Goal: Task Accomplishment & Management: Manage account settings

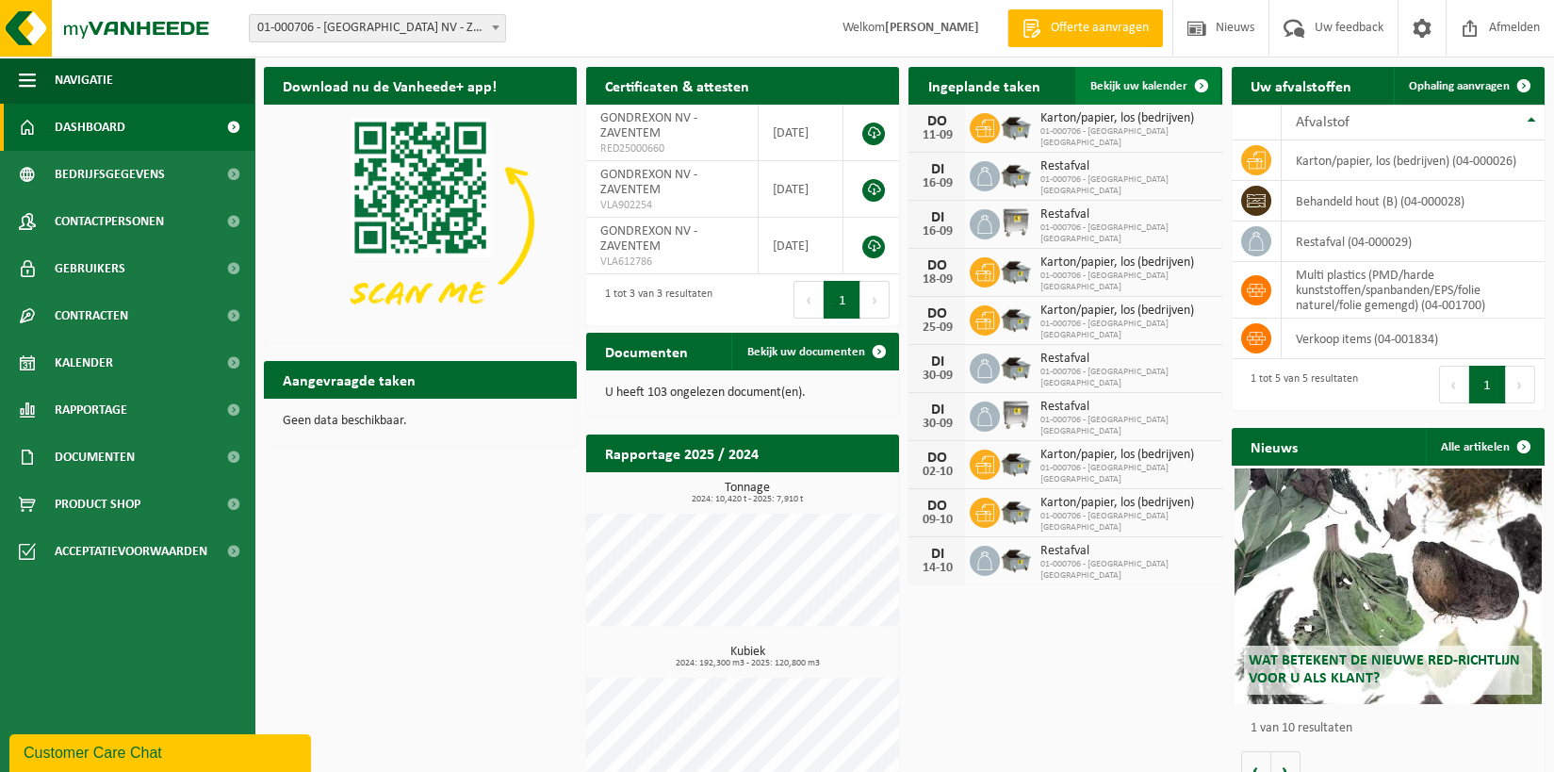
click at [1146, 85] on span "Bekijk uw kalender" at bounding box center [1138, 86] width 97 height 12
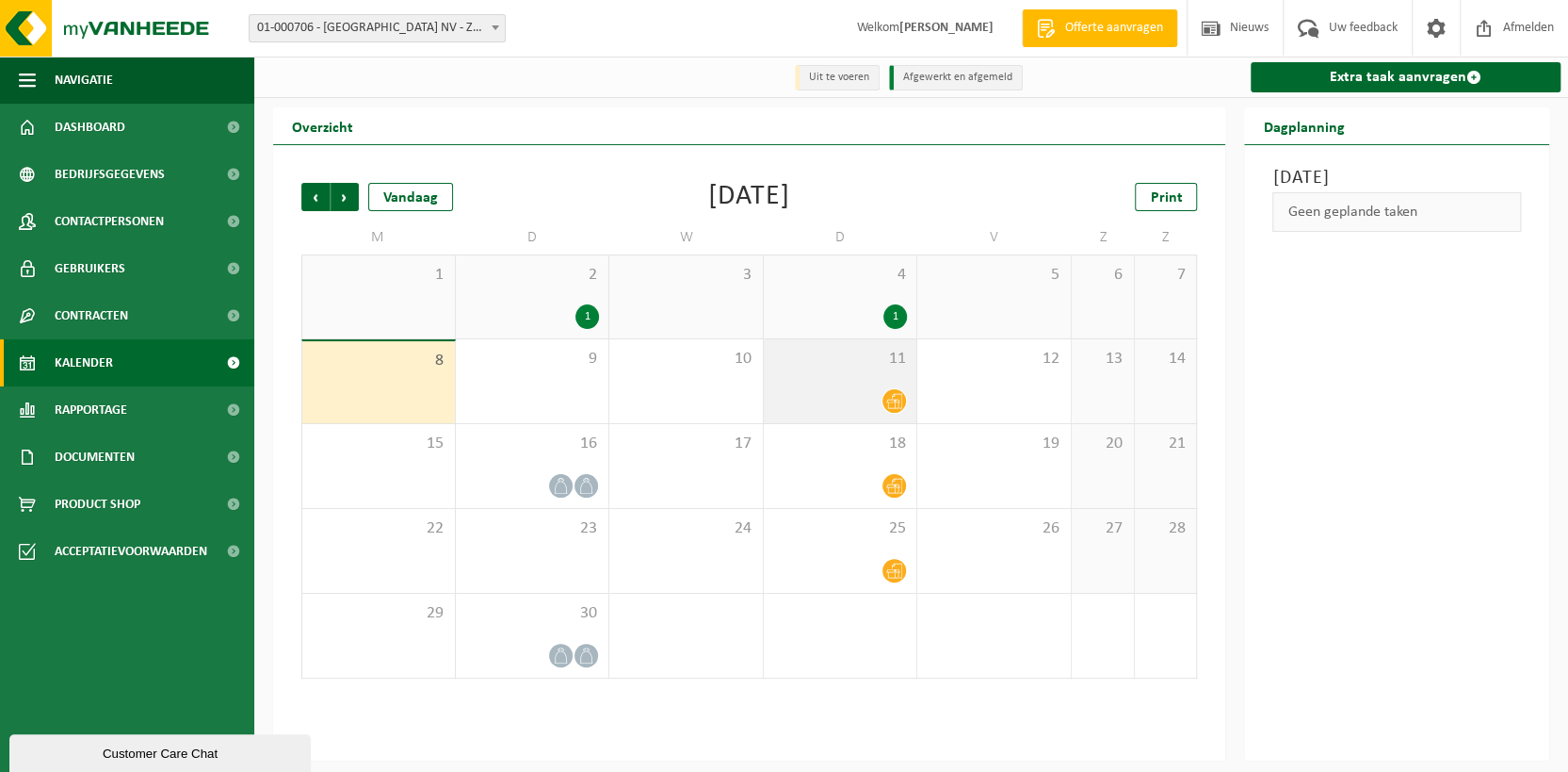
click at [872, 384] on div "11" at bounding box center [840, 381] width 154 height 84
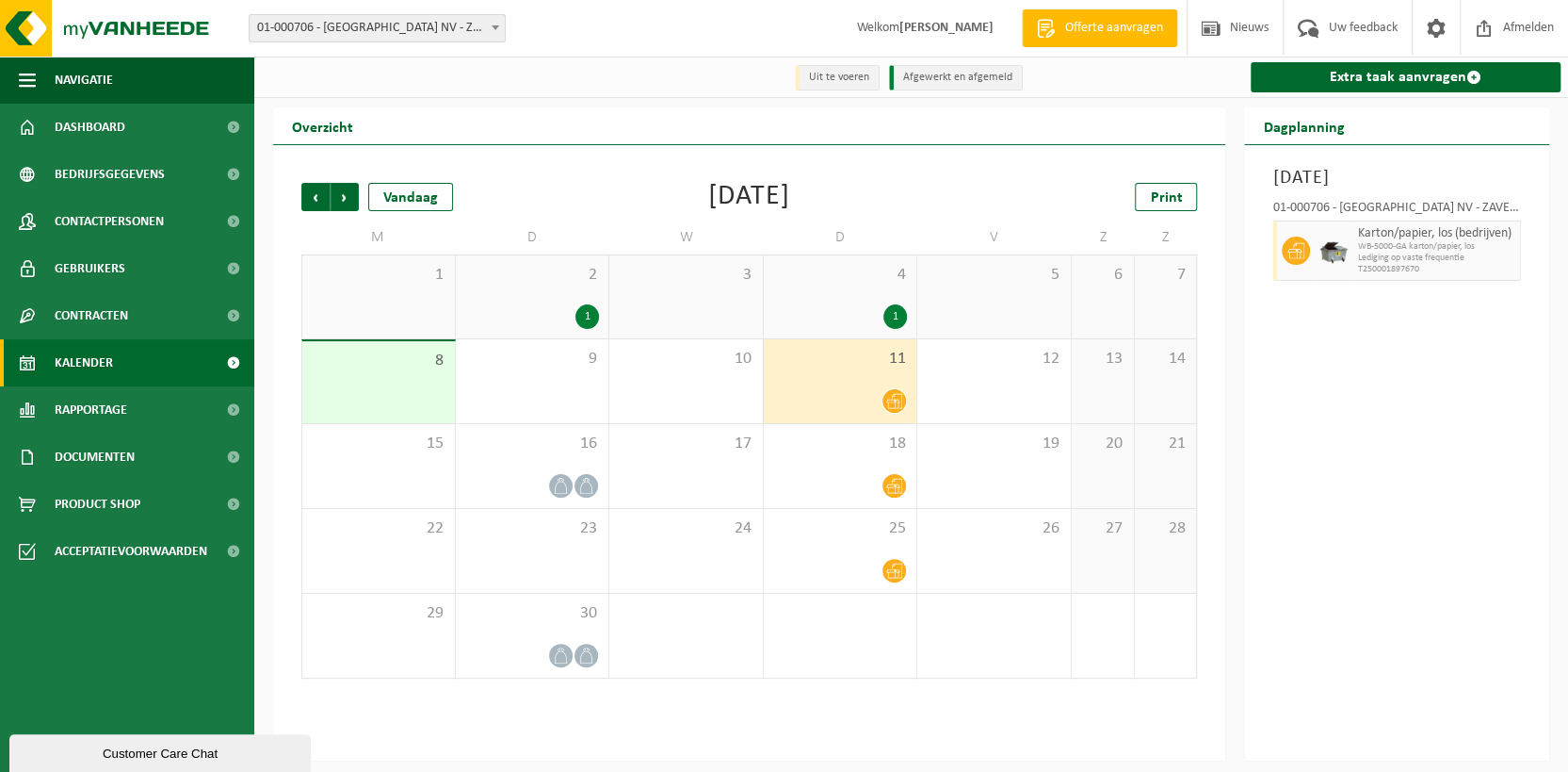
click at [873, 381] on div "11" at bounding box center [840, 381] width 154 height 84
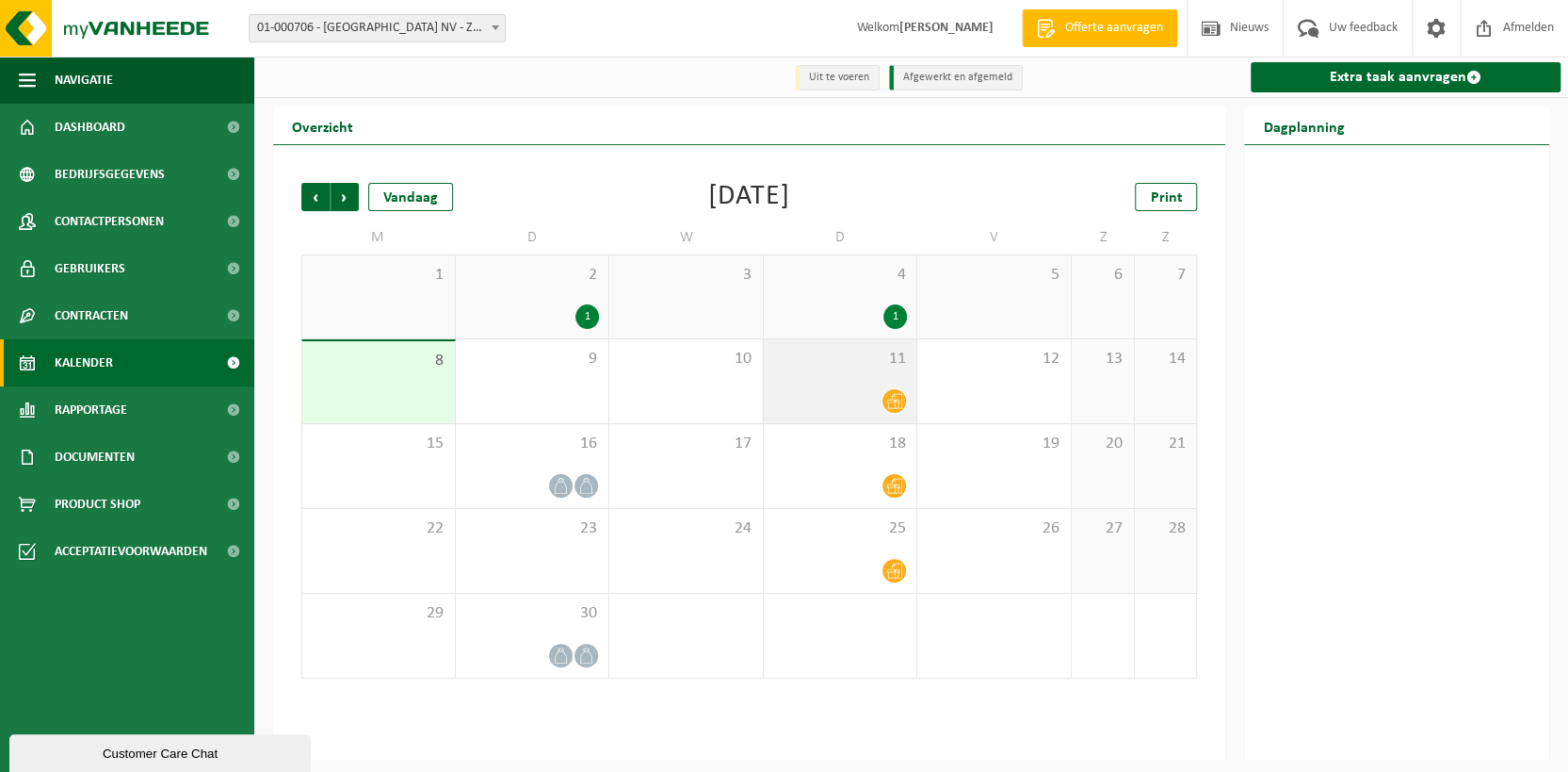
click at [873, 381] on div "11" at bounding box center [840, 381] width 154 height 84
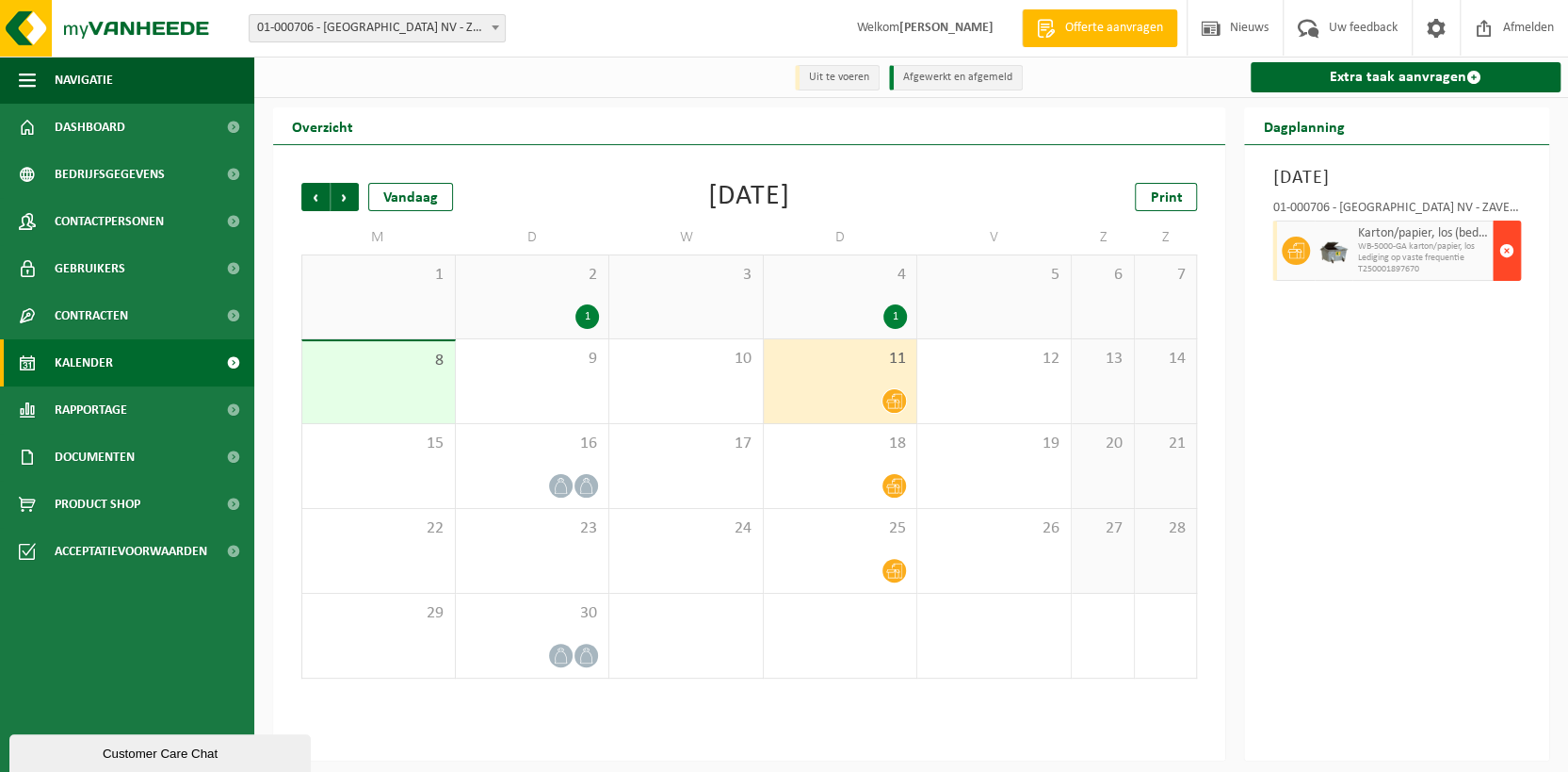
click at [1509, 269] on span "button" at bounding box center [1506, 251] width 15 height 38
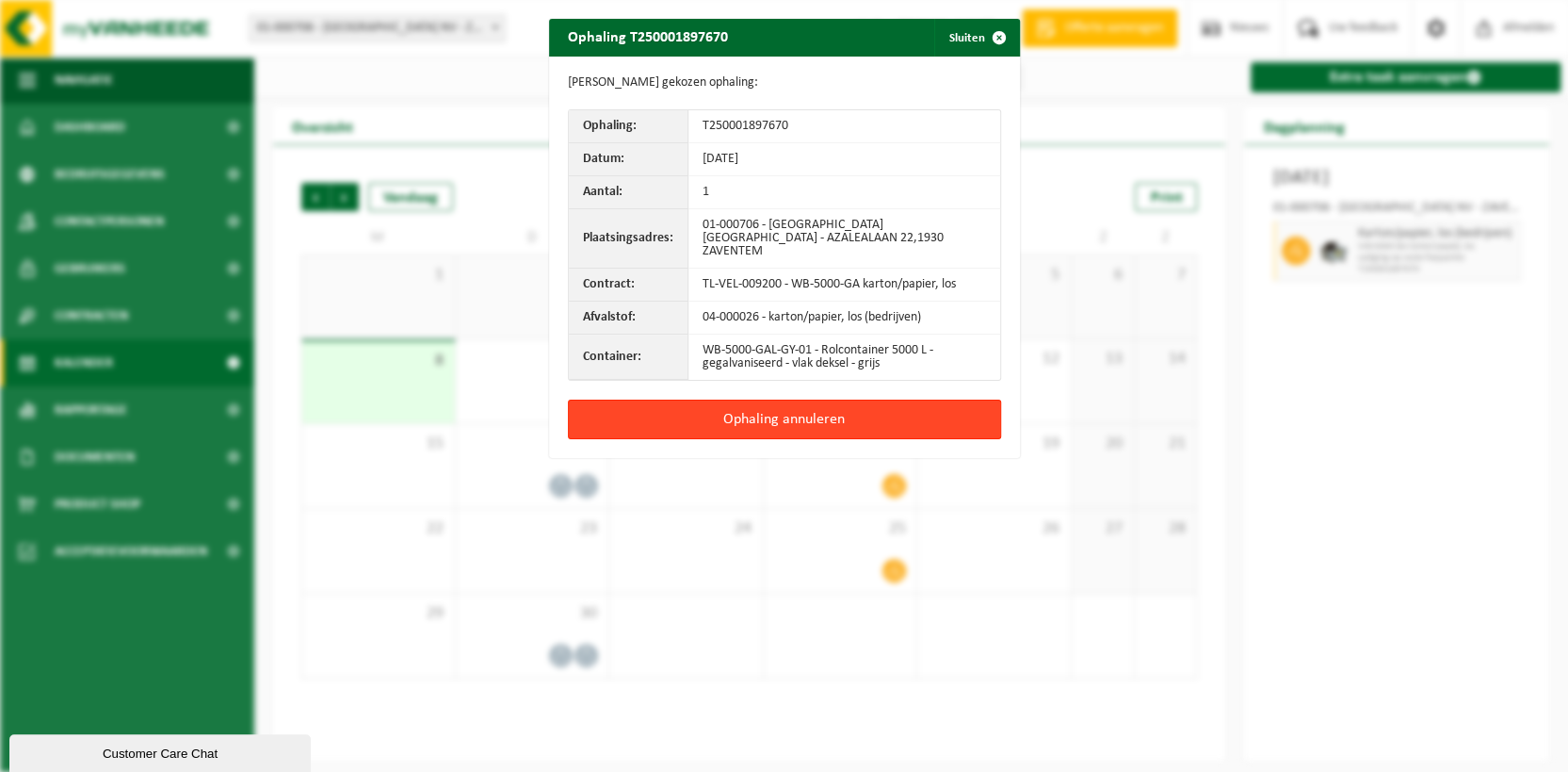
click at [816, 400] on button "Ophaling annuleren" at bounding box center [784, 420] width 433 height 40
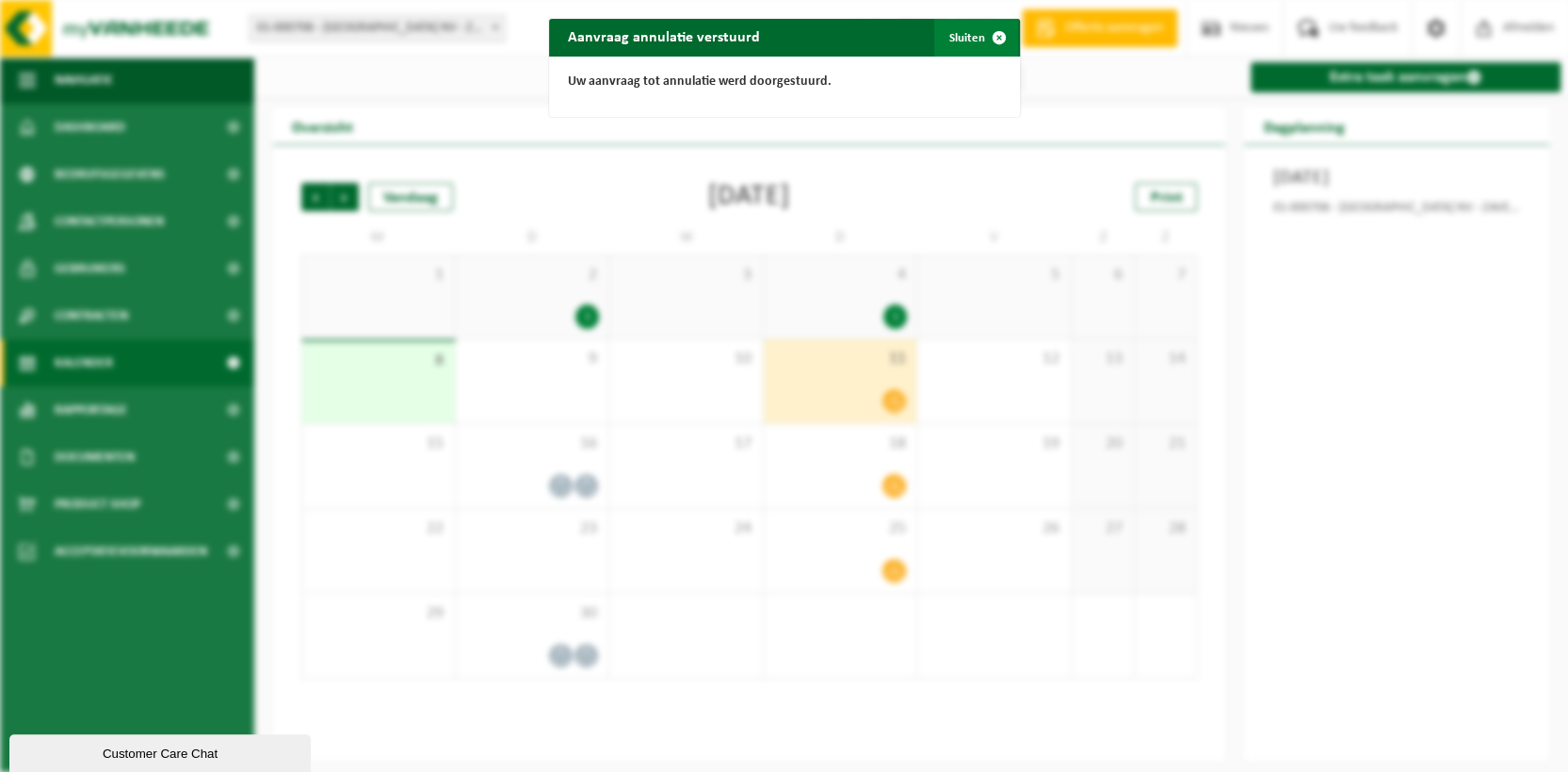
click at [967, 37] on button "Sluiten" at bounding box center [976, 38] width 84 height 38
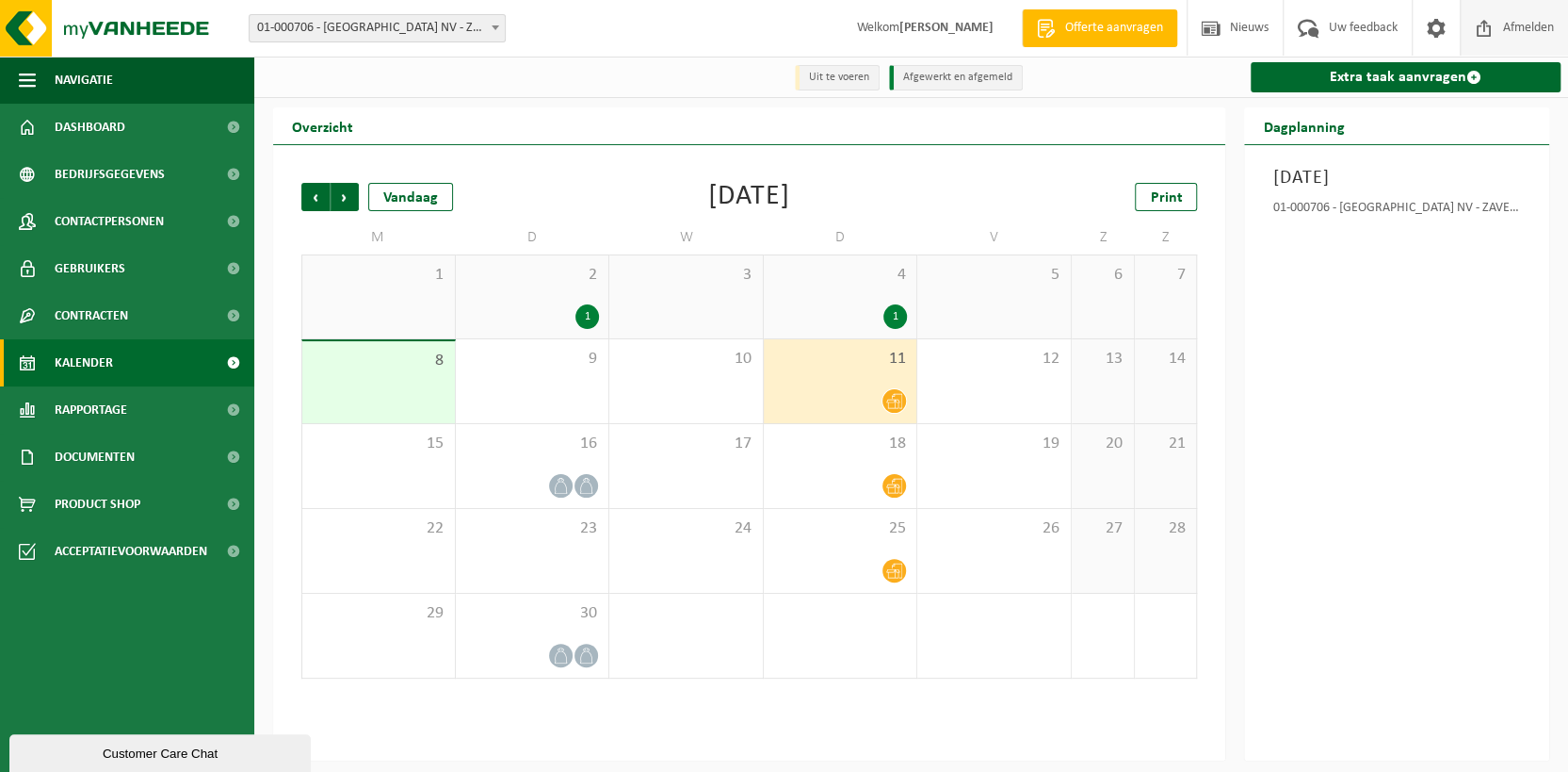
click at [1526, 29] on span "Afmelden" at bounding box center [1528, 28] width 60 height 56
